Goal: Transaction & Acquisition: Purchase product/service

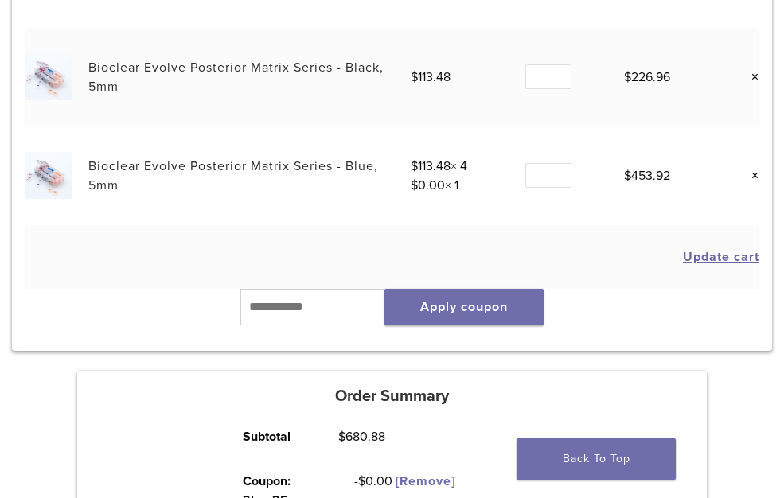
scroll to position [398, 0]
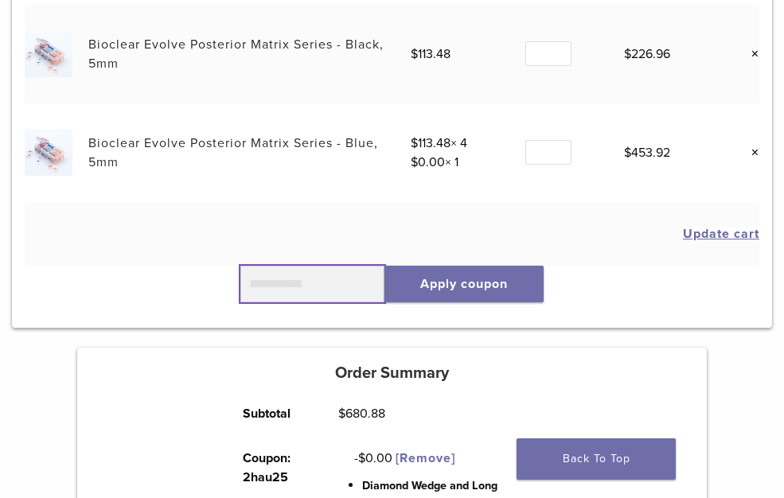
click at [296, 286] on input "text" at bounding box center [312, 284] width 145 height 37
click at [270, 282] on input "*****" at bounding box center [312, 284] width 145 height 37
type input "******"
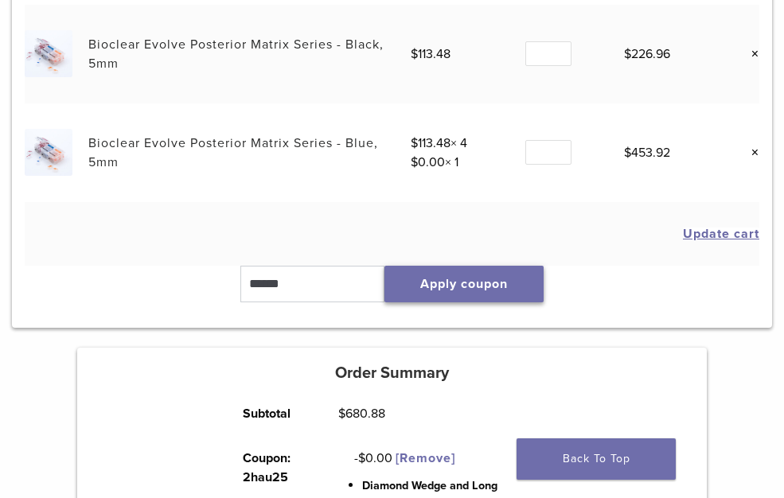
click at [431, 282] on button "Apply coupon" at bounding box center [463, 284] width 159 height 37
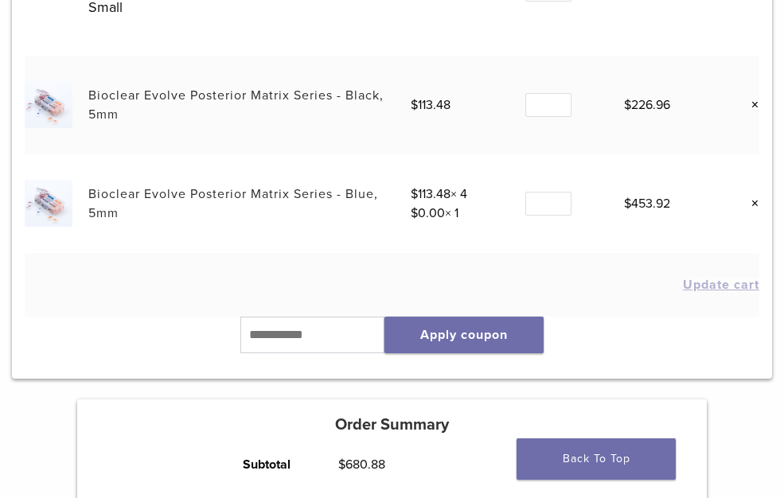
scroll to position [239, 0]
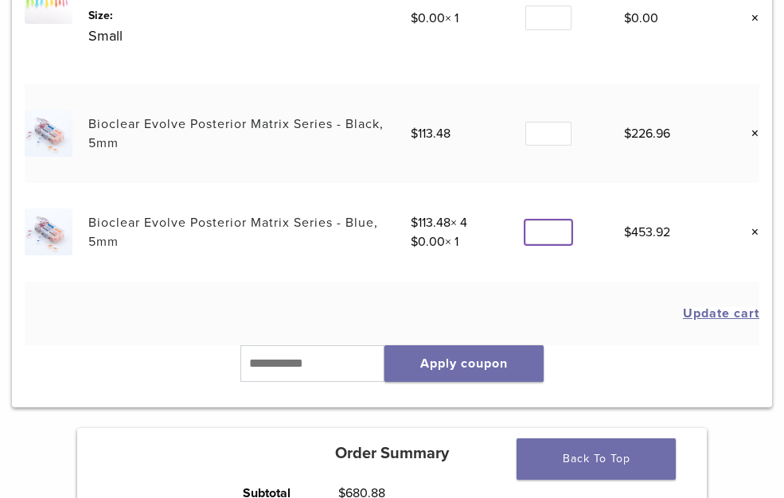
click at [562, 238] on input "*" at bounding box center [548, 232] width 46 height 25
click at [559, 234] on input "*" at bounding box center [548, 232] width 46 height 25
type input "*"
click at [558, 224] on input "*" at bounding box center [548, 232] width 46 height 25
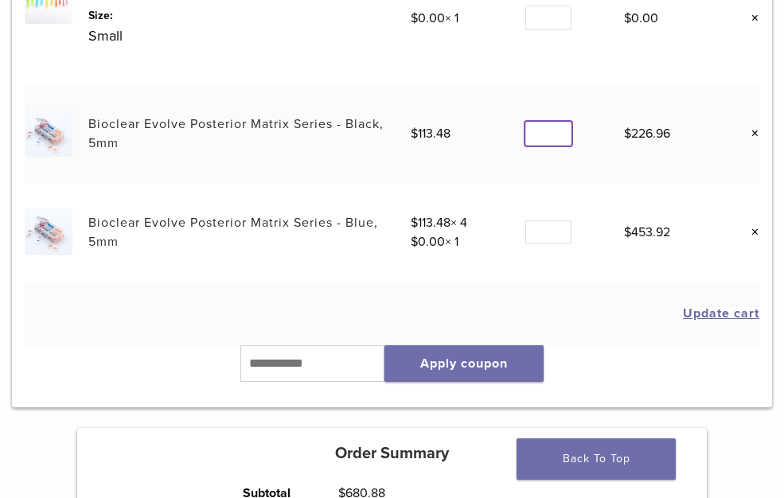
click at [560, 138] on input "*" at bounding box center [548, 134] width 46 height 25
click at [561, 129] on input "*" at bounding box center [548, 134] width 46 height 25
type input "*"
click at [561, 129] on input "*" at bounding box center [548, 134] width 46 height 25
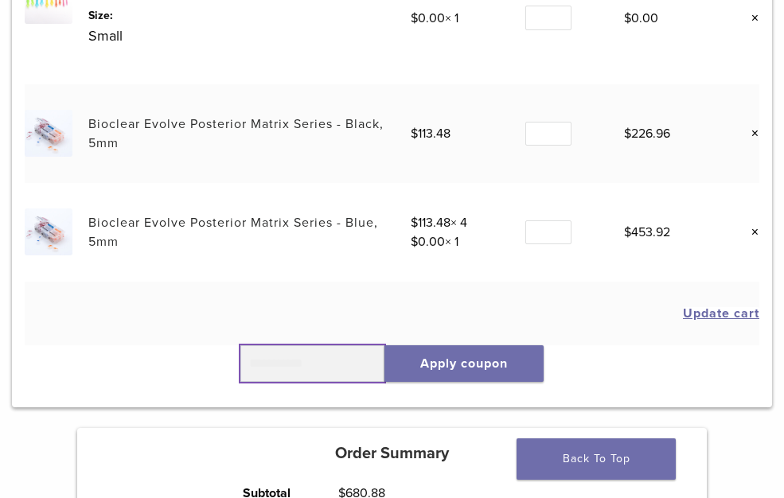
click at [318, 365] on input "text" at bounding box center [312, 363] width 145 height 37
type input "******"
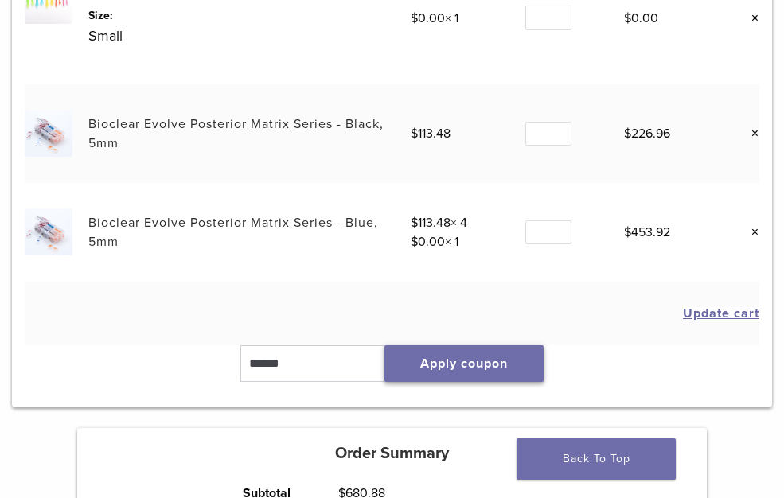
click at [466, 359] on button "Apply coupon" at bounding box center [463, 363] width 159 height 37
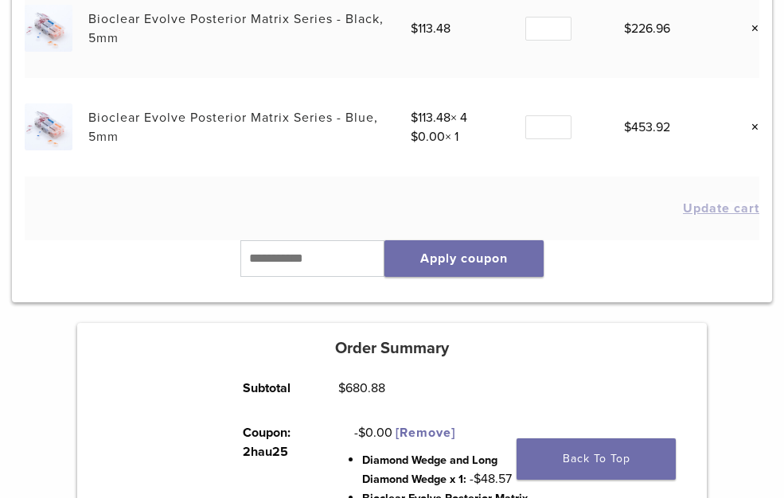
scroll to position [159, 0]
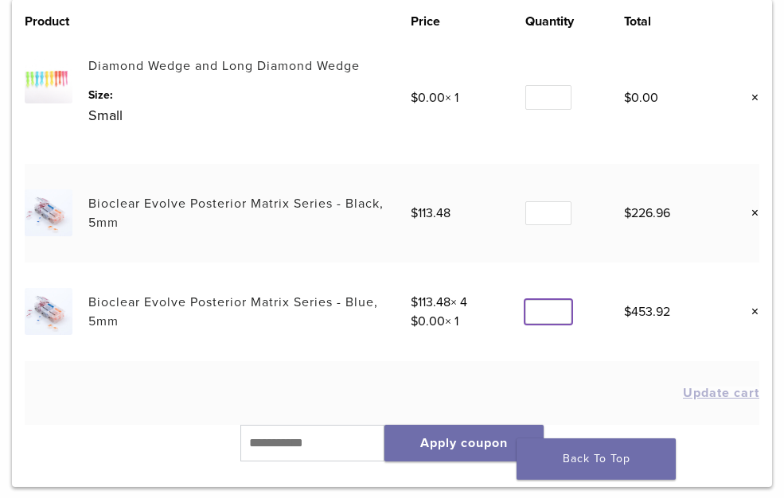
click at [562, 314] on input "*" at bounding box center [548, 312] width 46 height 25
type input "*"
click at [561, 318] on input "*" at bounding box center [548, 312] width 46 height 25
click at [477, 442] on button "Apply coupon" at bounding box center [463, 443] width 159 height 37
